Goal: Transaction & Acquisition: Purchase product/service

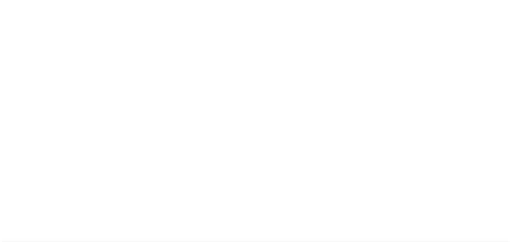
select select "CA"
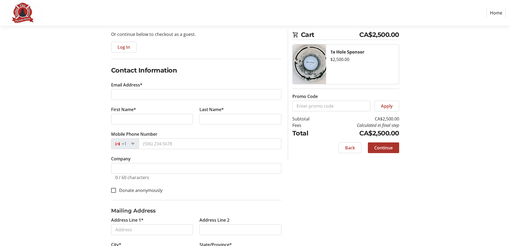
scroll to position [54, 0]
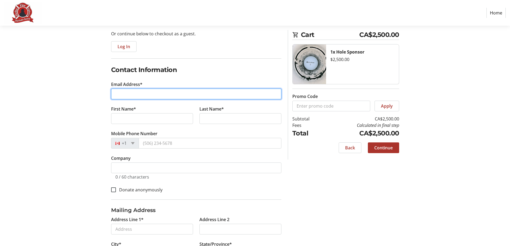
click at [151, 95] on input "Email Address*" at bounding box center [196, 94] width 170 height 11
type input "[PERSON_NAME][EMAIL_ADDRESS][PERSON_NAME][DOMAIN_NAME]"
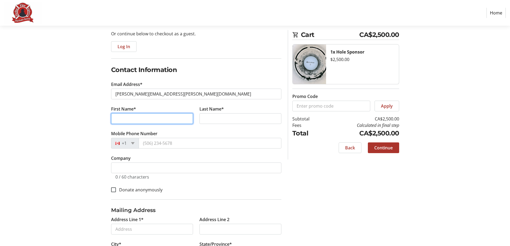
type input "Parsa"
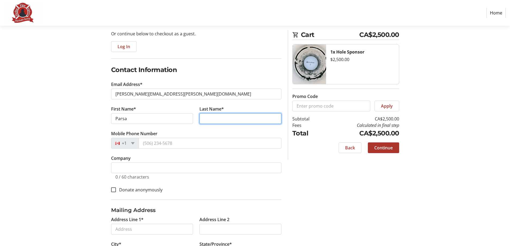
type input "[PERSON_NAME]"
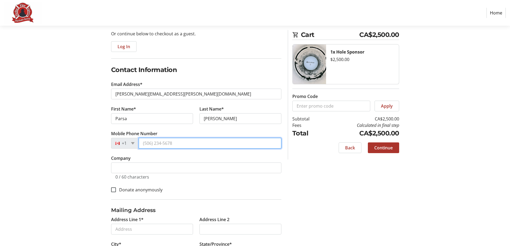
type input "[PHONE_NUMBER]"
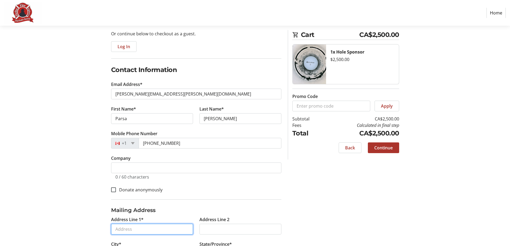
type input "[STREET_ADDRESS]"
type input "Burnaby"
select select "BC"
type input "V5G 3X1"
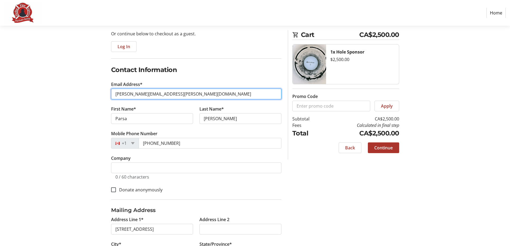
drag, startPoint x: 184, startPoint y: 93, endPoint x: -13, endPoint y: 88, distance: 197.5
click at [0, 88] on html "Home Purchase Step 1 of 5 Cart CA$2,500.00 1x Hole Sponsor $2,500.00 Promo Code…" at bounding box center [255, 121] width 510 height 350
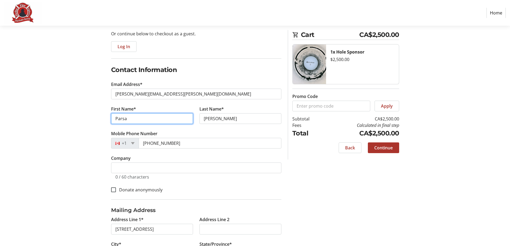
click at [120, 118] on input "Parsa" at bounding box center [152, 118] width 82 height 11
click at [119, 118] on input "Parsa" at bounding box center [152, 118] width 82 height 11
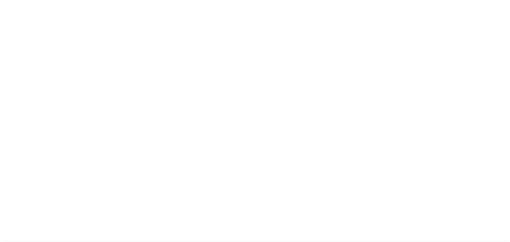
select select "BC"
select select "CA"
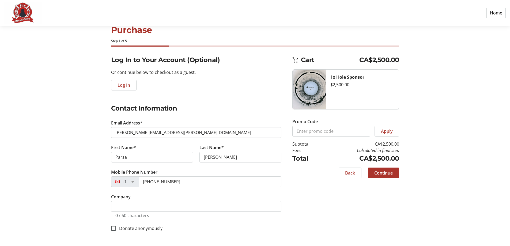
scroll to position [27, 0]
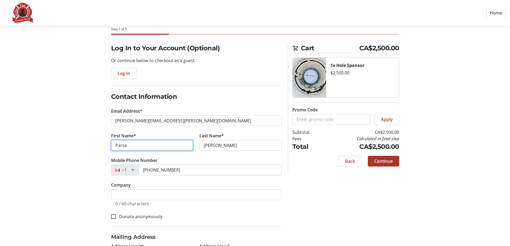
drag, startPoint x: 149, startPoint y: 146, endPoint x: 54, endPoint y: 137, distance: 95.6
click at [99, 144] on div "Log In to Your Account (Optional) Or continue below to checkout as a guest. Log…" at bounding box center [255, 183] width 354 height 280
click at [174, 150] on input "Fayte" at bounding box center [152, 145] width 82 height 11
type input "Faye"
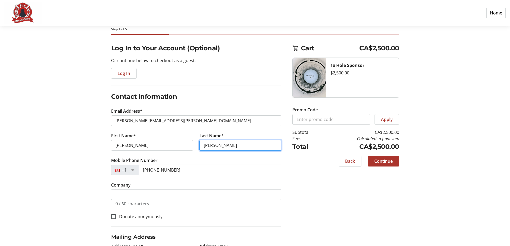
type input "Kavanagh"
click at [75, 151] on section "Purchase Step 1 of 5 Cart CA$2,500.00 1x Hole Sponsor $2,500.00 Promo Code Appl…" at bounding box center [255, 161] width 510 height 325
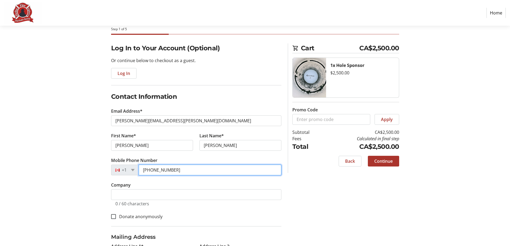
drag, startPoint x: 184, startPoint y: 168, endPoint x: 106, endPoint y: 159, distance: 78.3
click at [113, 161] on tr-form-field "Mobile Phone Number +1 (437) 986-0879" at bounding box center [196, 169] width 170 height 25
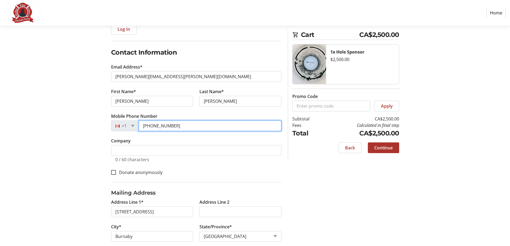
scroll to position [80, 0]
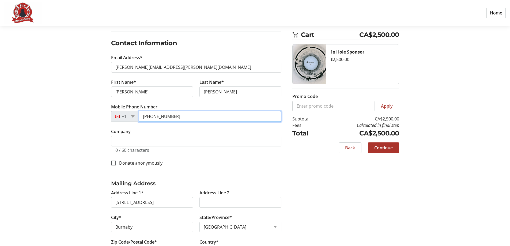
type input "(604) 839-3293"
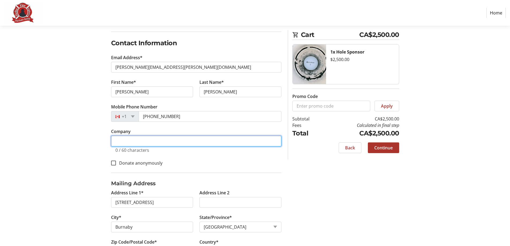
click at [152, 143] on input "Company" at bounding box center [196, 141] width 170 height 11
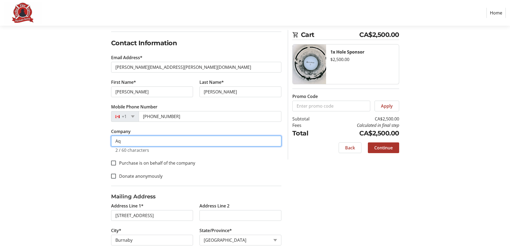
type input "Aquilini Development"
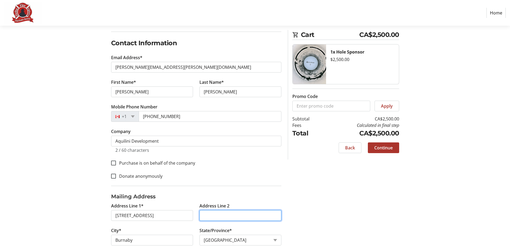
type input "Suite 900"
click at [215, 168] on fieldset "Contact Information Email Address* faye.kavanagh@aquilini.com First Name* Faye …" at bounding box center [196, 112] width 170 height 148
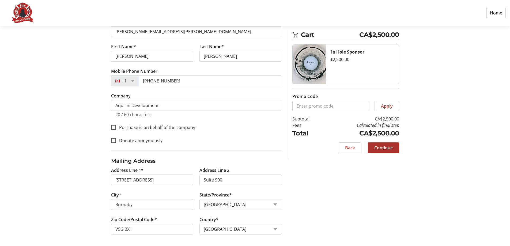
scroll to position [117, 0]
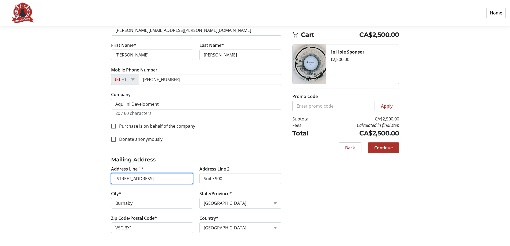
drag, startPoint x: 177, startPoint y: 180, endPoint x: 102, endPoint y: 179, distance: 74.5
click at [102, 179] on div "Log In to Your Account (Optional) Or continue below to checkout as a guest. Log…" at bounding box center [255, 99] width 354 height 293
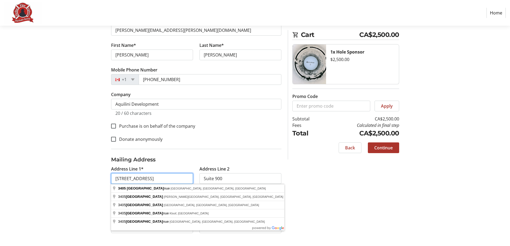
paste input "89 West Georgia Street"
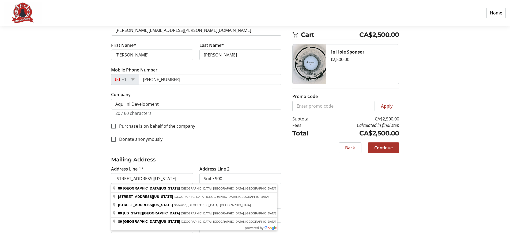
click at [90, 188] on div "Log In to Your Account (Optional) Or continue below to checkout as a guest. Log…" at bounding box center [255, 99] width 354 height 293
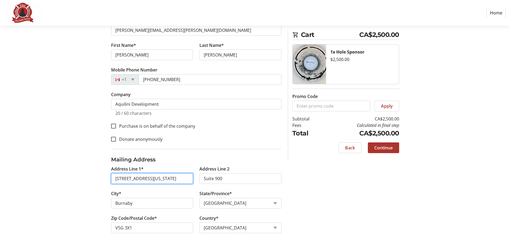
click at [164, 180] on input "89 West Georgia Street" at bounding box center [152, 178] width 82 height 11
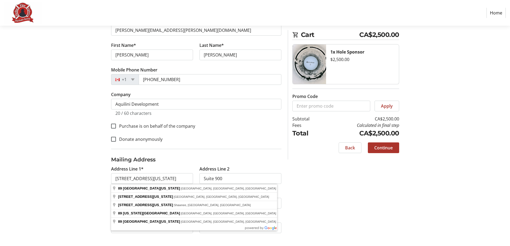
type input "89 West Georgia Street"
type input "Vancouver"
type input "V6B 0N8"
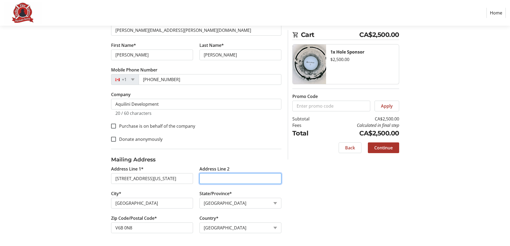
click at [244, 178] on input "Address Line 2" at bounding box center [241, 178] width 82 height 11
type input "Suite 900"
click at [319, 201] on div "Log In to Your Account (Optional) Or continue below to checkout as a guest. Log…" at bounding box center [255, 99] width 354 height 293
click at [89, 154] on div "Log In to Your Account (Optional) Or continue below to checkout as a guest. Log…" at bounding box center [255, 99] width 354 height 293
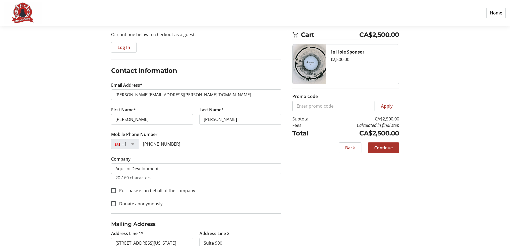
scroll to position [80, 0]
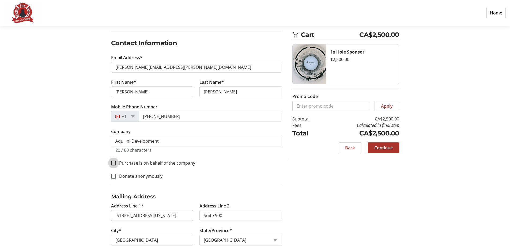
click at [115, 163] on input "Purchase is on behalf of the company" at bounding box center [113, 163] width 5 height 5
checkbox input "true"
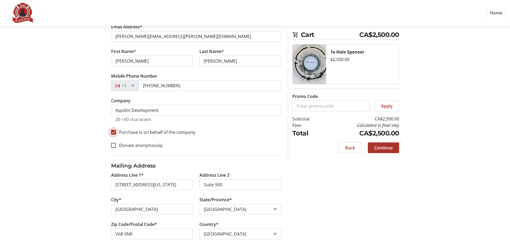
scroll to position [117, 0]
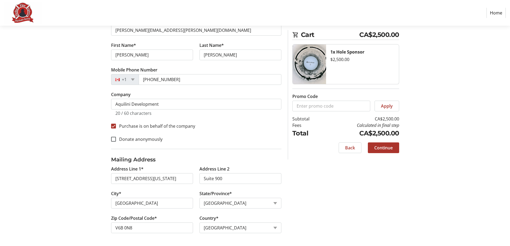
click at [320, 197] on div "Log In to Your Account (Optional) Or continue below to checkout as a guest. Log…" at bounding box center [255, 99] width 354 height 293
click at [381, 148] on span "Continue" at bounding box center [383, 148] width 18 height 6
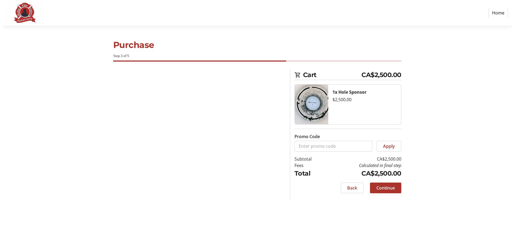
scroll to position [0, 0]
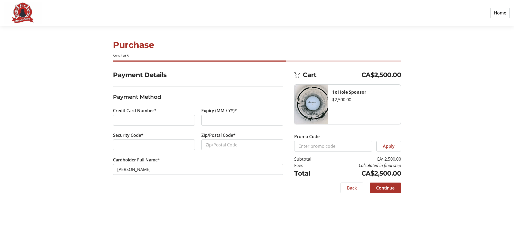
click at [187, 100] on h3 "Payment Method" at bounding box center [198, 97] width 170 height 8
click at [233, 145] on input "Zip/Postal Code*" at bounding box center [242, 145] width 82 height 11
type input "V6B0N8"
drag, startPoint x: 194, startPoint y: 197, endPoint x: 190, endPoint y: 193, distance: 5.3
click at [195, 197] on div "Payment Details Payment Method Credit Card Number* Expiry (MM / YY)* Security C…" at bounding box center [198, 135] width 177 height 130
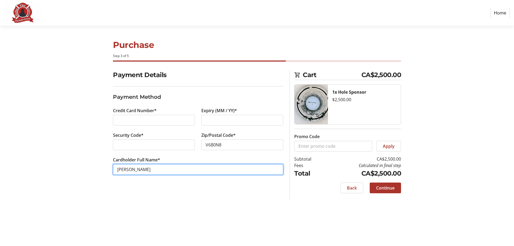
drag, startPoint x: 147, startPoint y: 169, endPoint x: 108, endPoint y: 153, distance: 41.9
click at [102, 166] on div "Payment Details Payment Method Credit Card Number* Expiry (MM / YY)* Security C…" at bounding box center [257, 135] width 354 height 130
type input "Roberto Aquilini"
click at [152, 193] on div "Payment Details Payment Method Credit Card Number* Expiry (MM / YY)* Security C…" at bounding box center [198, 135] width 177 height 130
click at [386, 185] on span "Continue" at bounding box center [385, 188] width 18 height 6
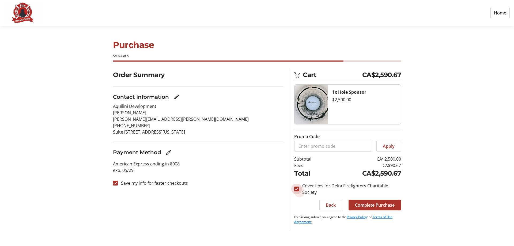
click at [297, 191] on input "Cover fees for Delta Firefighters Charitable Society" at bounding box center [296, 189] width 5 height 5
checkbox input "false"
click at [370, 204] on span "Complete Purchase" at bounding box center [375, 205] width 40 height 6
